Goal: Information Seeking & Learning: Learn about a topic

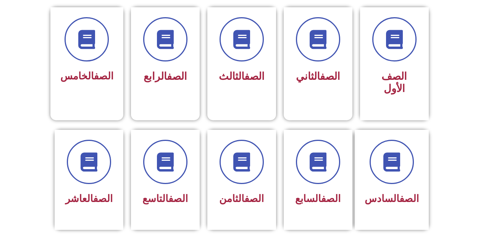
scroll to position [191, 0]
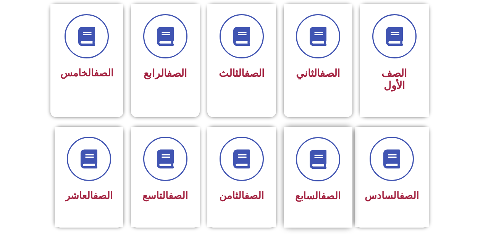
click at [316, 190] on span "الصف السابع" at bounding box center [317, 195] width 45 height 11
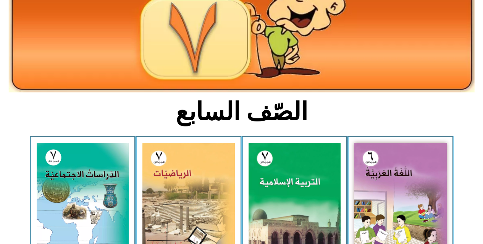
scroll to position [114, 0]
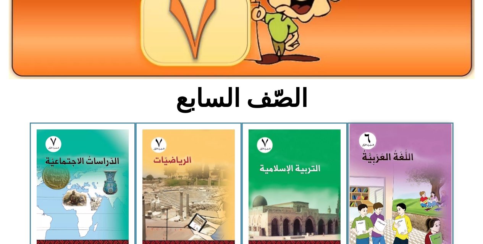
click at [373, 207] on img at bounding box center [399, 187] width 101 height 127
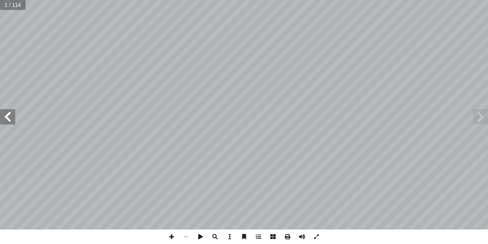
click at [12, 111] on span at bounding box center [7, 116] width 15 height 15
click at [15, 110] on span at bounding box center [7, 116] width 15 height 15
click at [17, 110] on div "ُ ة َّ ي ِ ب َ ر َ الع ُ ة َ غ ُّ الل ليف أ � ّ فريق الت ) ً � ق ِّ س َ ن ُ سف …" at bounding box center [244, 114] width 488 height 229
click at [11, 116] on span at bounding box center [7, 116] width 15 height 15
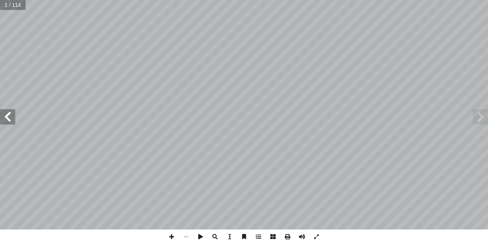
click at [11, 116] on span at bounding box center [7, 116] width 15 height 15
click at [9, 118] on span at bounding box center [7, 116] width 15 height 15
click at [6, 121] on span at bounding box center [7, 116] width 15 height 15
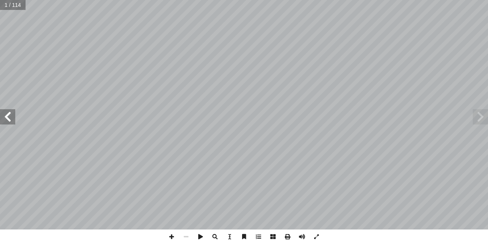
click at [6, 121] on span at bounding box center [7, 116] width 15 height 15
click at [6, 123] on span at bounding box center [7, 116] width 15 height 15
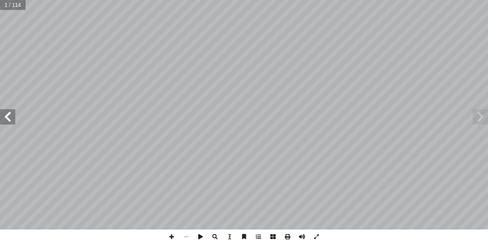
click at [9, 122] on span at bounding box center [7, 116] width 15 height 15
click at [10, 124] on div "ُ ة َّ ي ِ ب َ ر َ الع ُ ة َ غ ُّ الل ليف أ � ّ فريق الت ) ً � ق ِّ س َ ن ُ سف …" at bounding box center [244, 114] width 488 height 229
drag, startPoint x: 10, startPoint y: 122, endPoint x: 14, endPoint y: 116, distance: 7.9
click at [14, 118] on span at bounding box center [7, 116] width 15 height 15
click at [14, 116] on span at bounding box center [7, 116] width 15 height 15
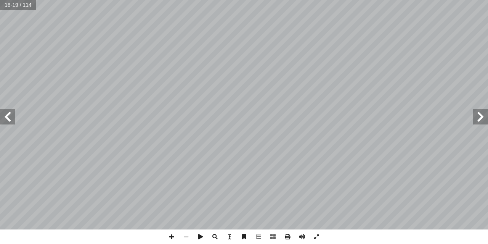
click at [486, 118] on span at bounding box center [480, 116] width 15 height 15
click at [483, 110] on span at bounding box center [480, 116] width 15 height 15
click at [26, 0] on html "الصفحة الرئيسية الصف الأول الصف الثاني الصف الثالث الصف الرابع الصف الخامس الصف…" at bounding box center [244, 25] width 488 height 50
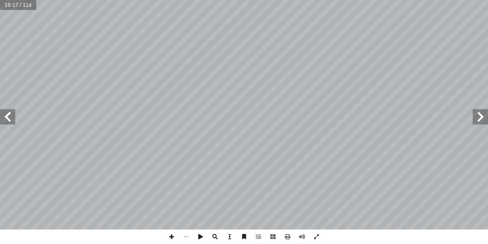
click at [478, 118] on span at bounding box center [480, 116] width 15 height 15
click at [172, 232] on span at bounding box center [171, 236] width 14 height 14
click at [8, 122] on span at bounding box center [7, 116] width 15 height 15
click at [188, 237] on span at bounding box center [186, 236] width 14 height 14
click at [261, 0] on html "الصفحة الرئيسية الصف الأول الصف الثاني الصف الثالث الصف الرابع الصف الخامس الصف…" at bounding box center [244, 25] width 488 height 50
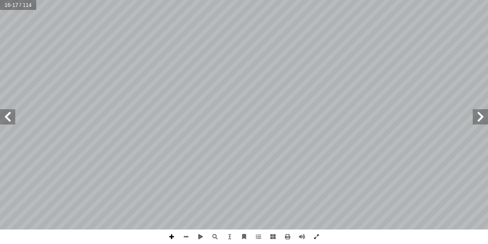
click at [169, 231] on span at bounding box center [171, 236] width 14 height 14
click at [13, 122] on span at bounding box center [7, 116] width 15 height 15
click at [185, 236] on span at bounding box center [186, 236] width 14 height 14
